Goal: Task Accomplishment & Management: Use online tool/utility

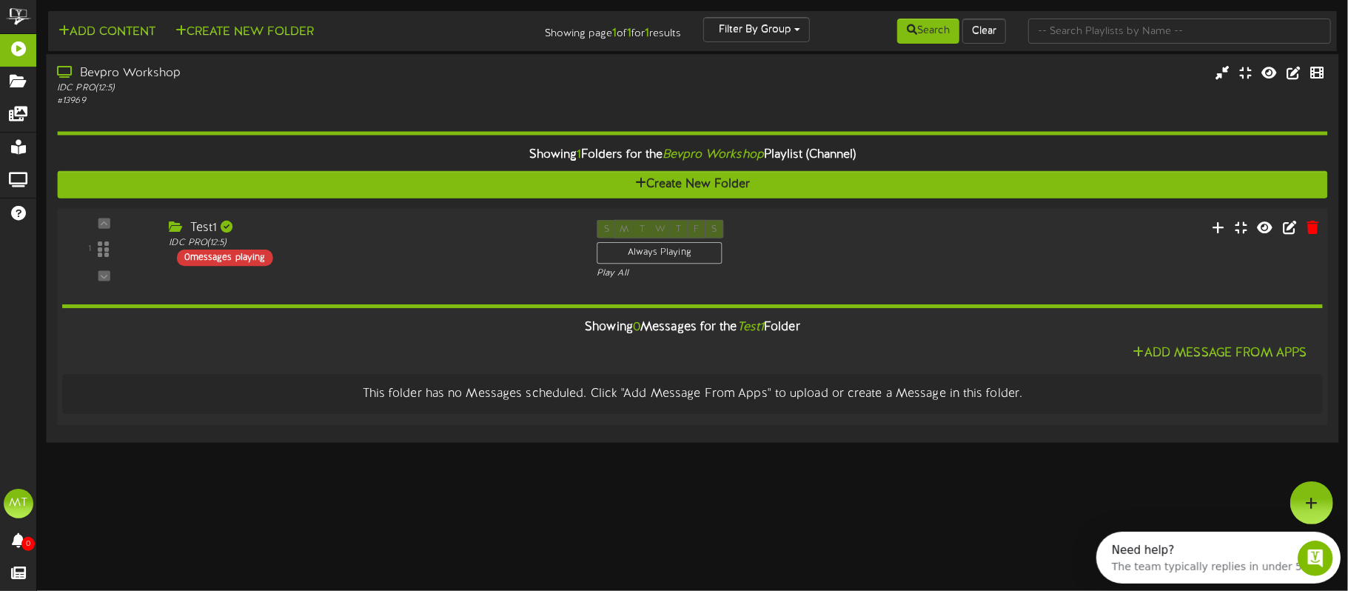
click at [218, 262] on div "0 messages playing" at bounding box center [225, 257] width 96 height 16
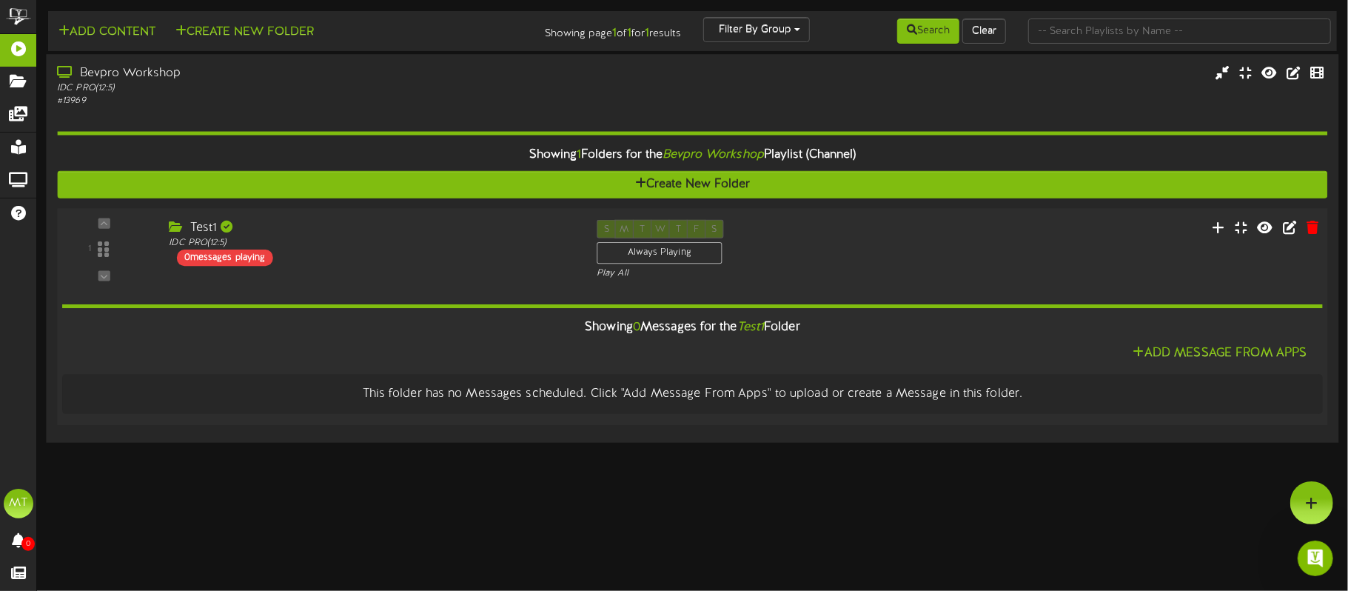
click at [454, 280] on div "1 Test1" at bounding box center [692, 249] width 1283 height 61
click at [617, 280] on div "Play All" at bounding box center [746, 273] width 298 height 13
click at [607, 280] on div "Play All" at bounding box center [746, 273] width 298 height 13
